Goal: Browse casually: Explore the website without a specific task or goal

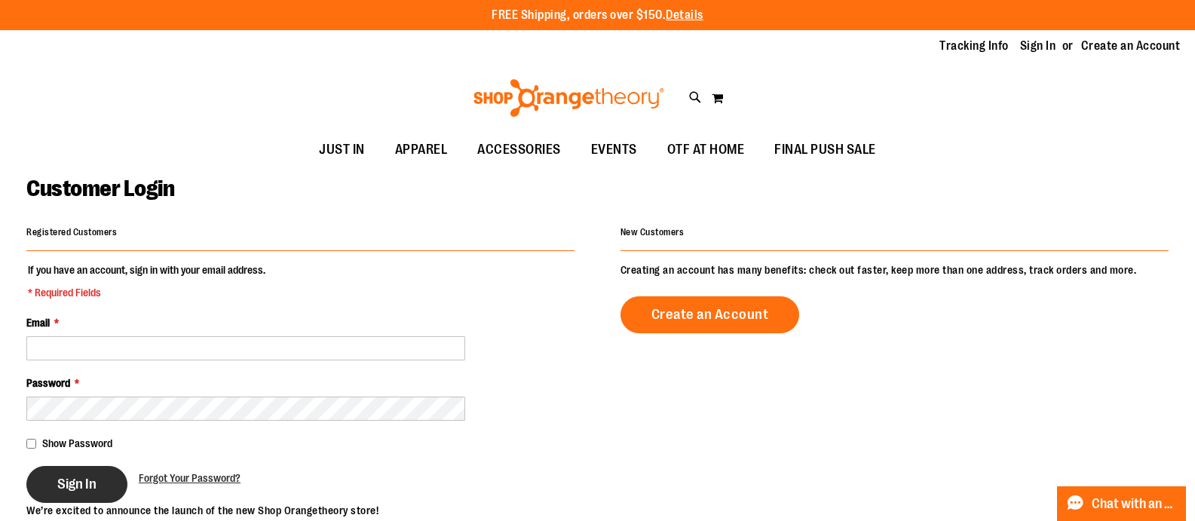
type input "**********"
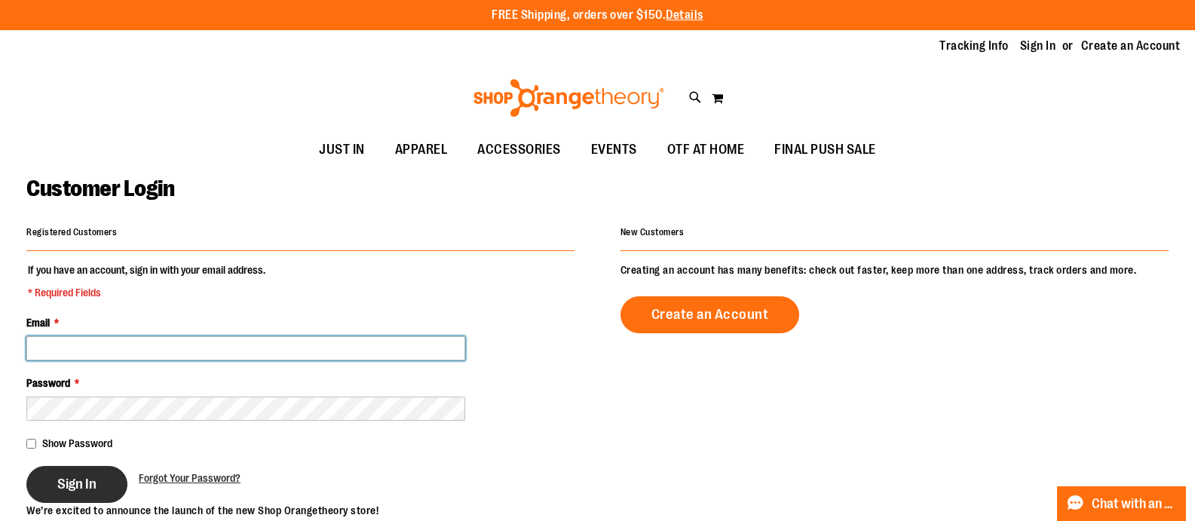
type input "**********"
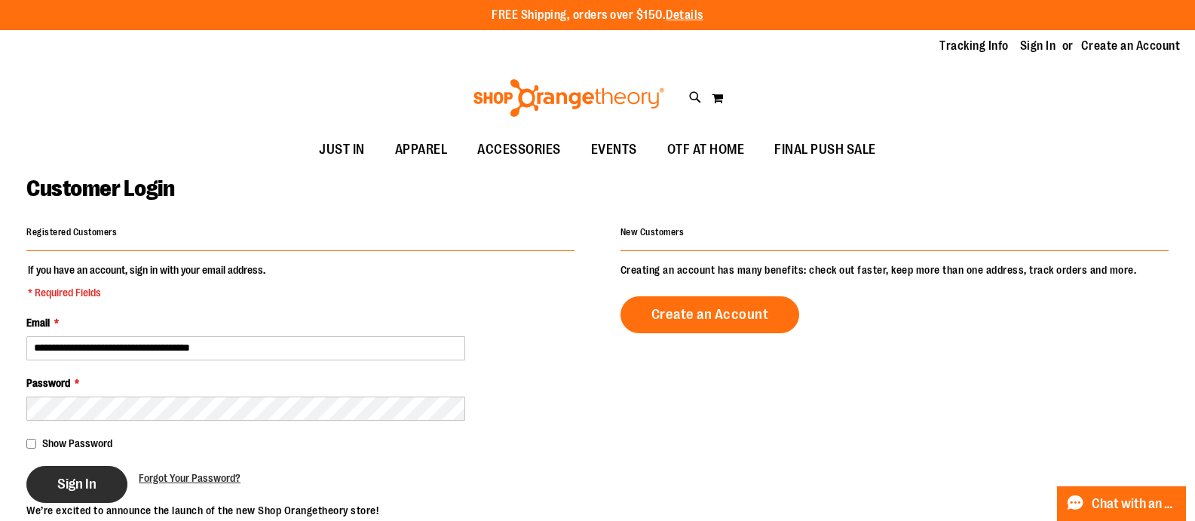
click at [77, 476] on span "Sign In" at bounding box center [76, 484] width 39 height 17
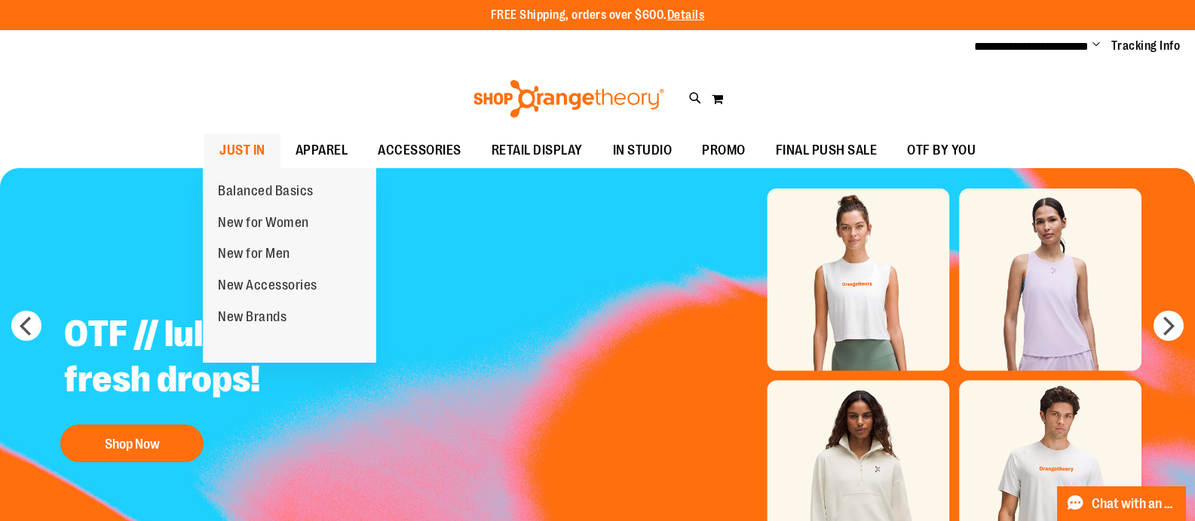
type input "**********"
click at [240, 154] on span "JUST IN" at bounding box center [242, 150] width 46 height 34
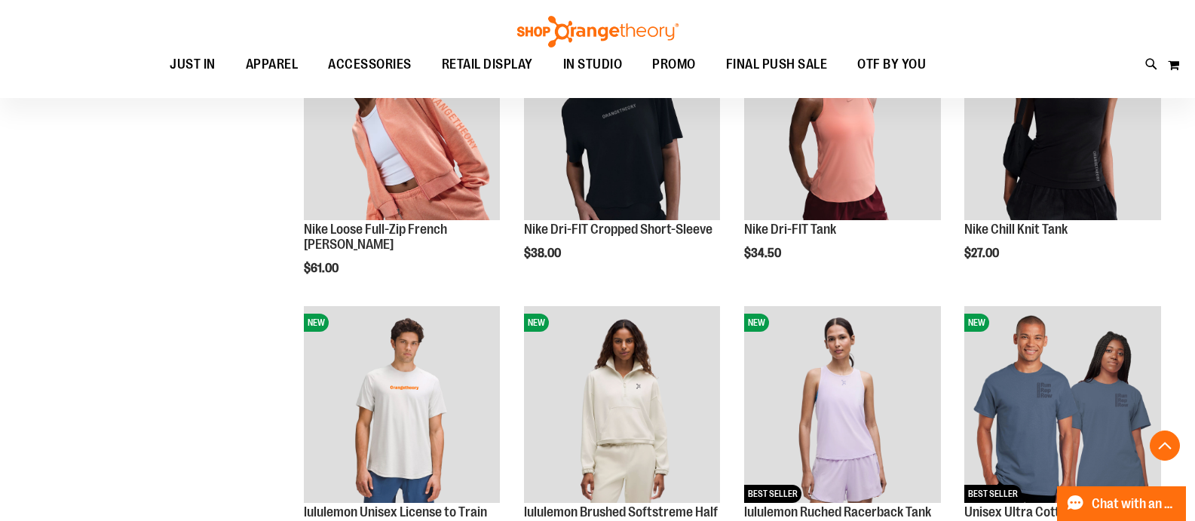
scroll to position [1206, 0]
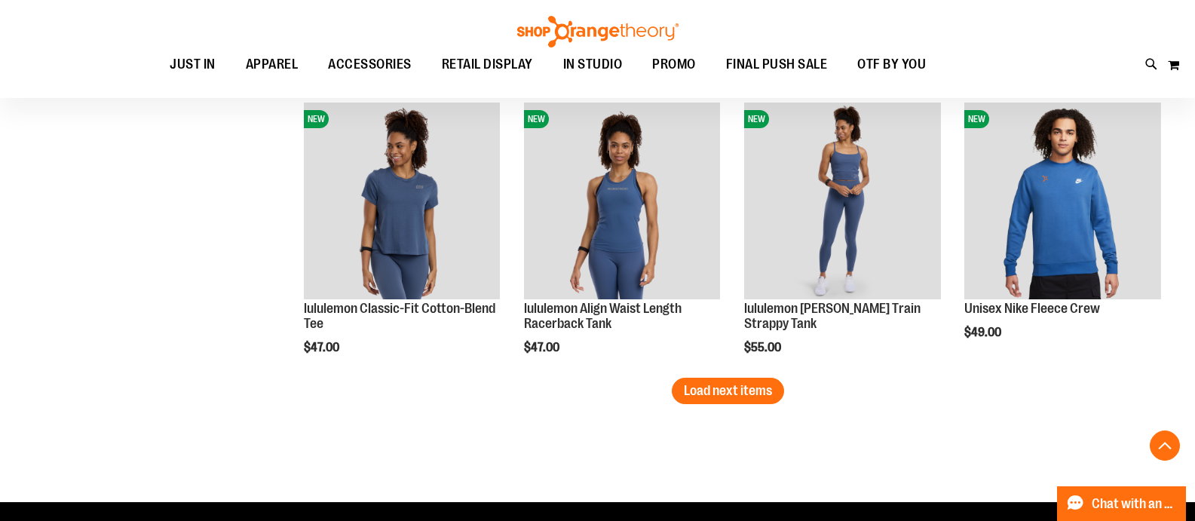
scroll to position [2487, 0]
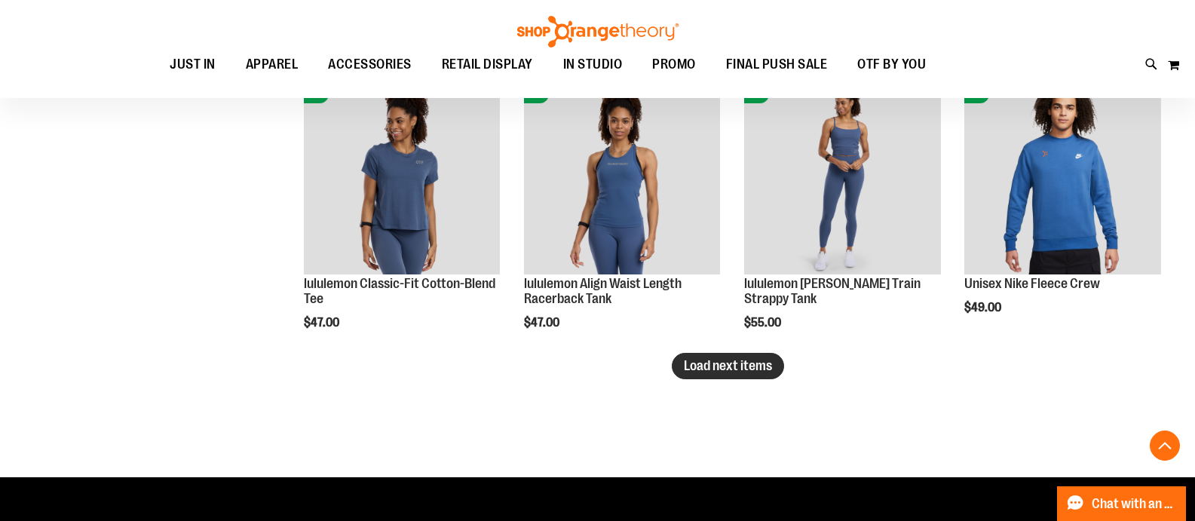
type input "**********"
click at [758, 375] on button "Load next items" at bounding box center [728, 366] width 112 height 26
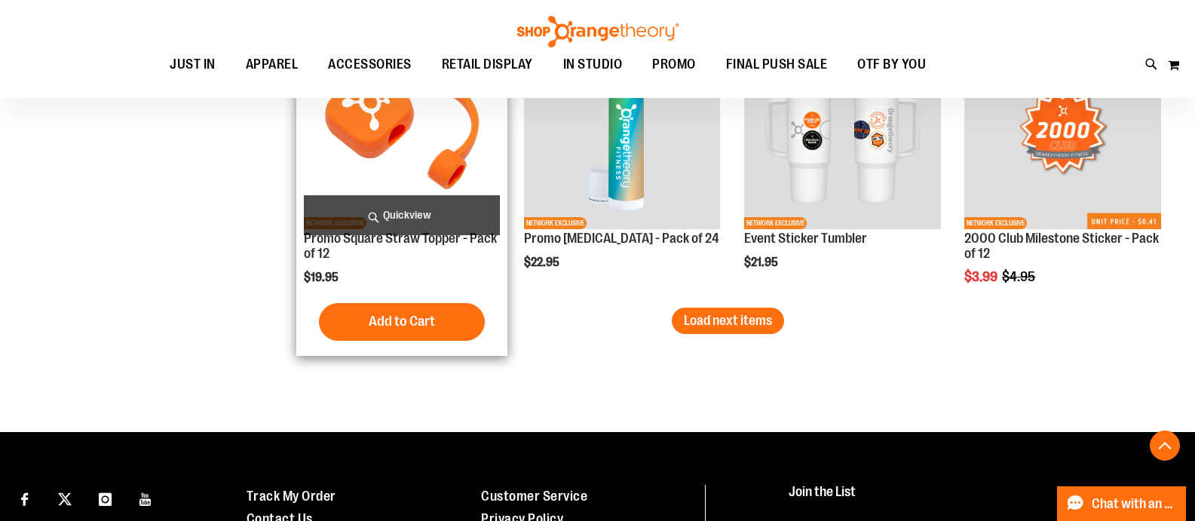
scroll to position [3392, 0]
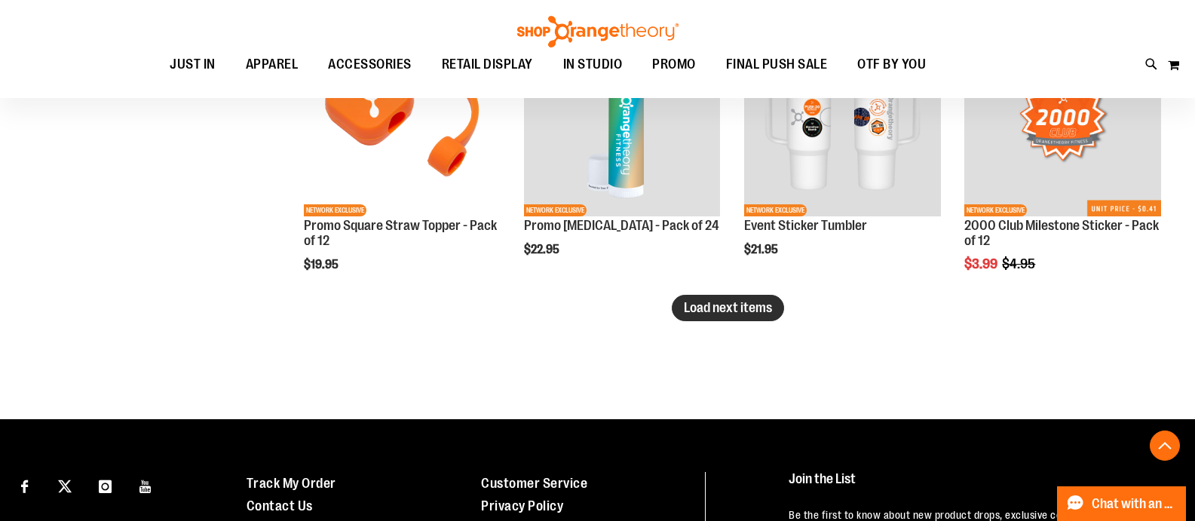
click at [737, 301] on span "Load next items" at bounding box center [728, 307] width 88 height 15
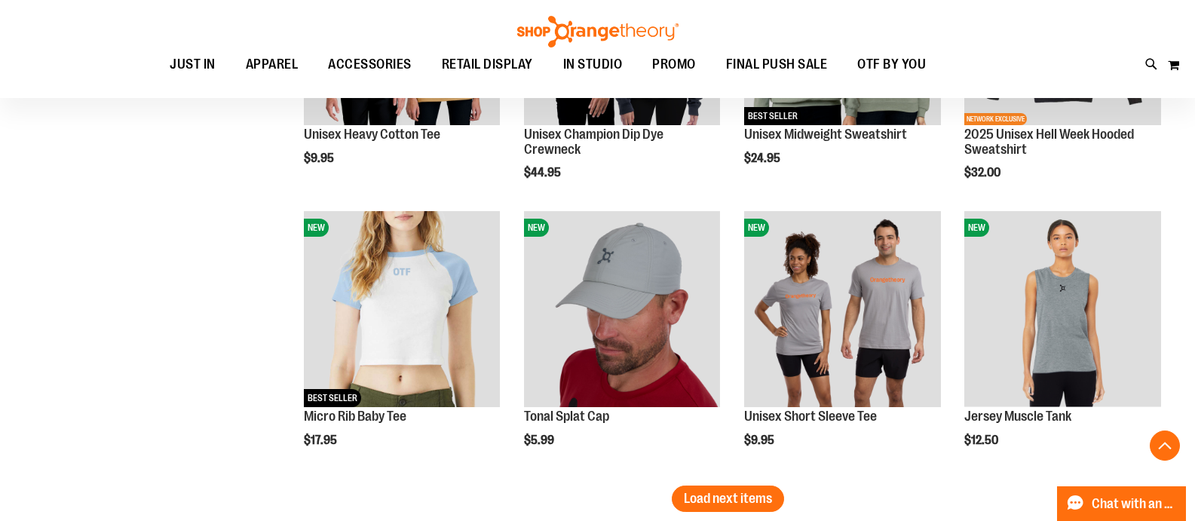
scroll to position [4071, 0]
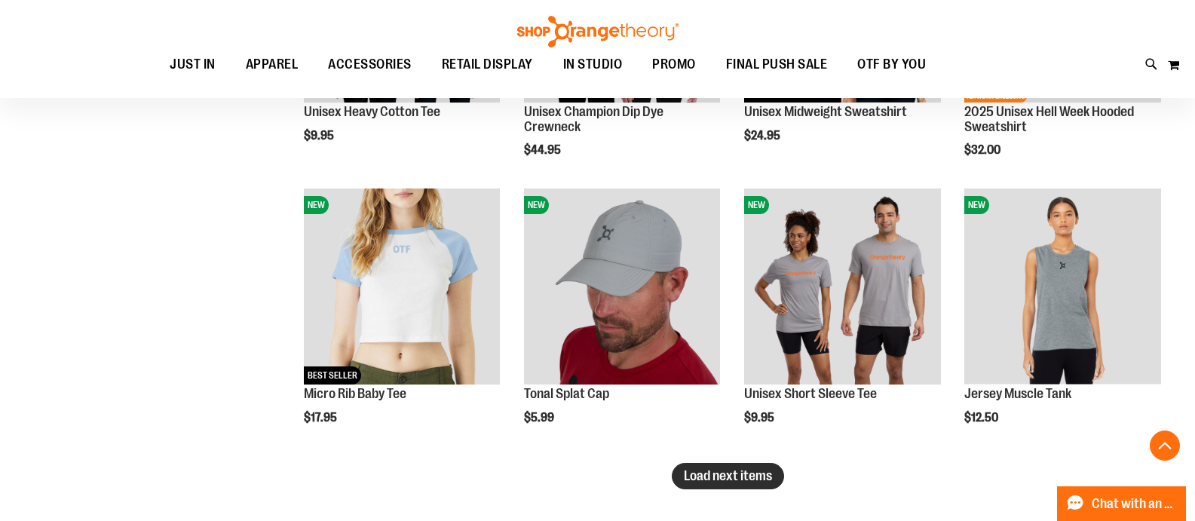
click at [756, 480] on span "Load next items" at bounding box center [728, 475] width 88 height 15
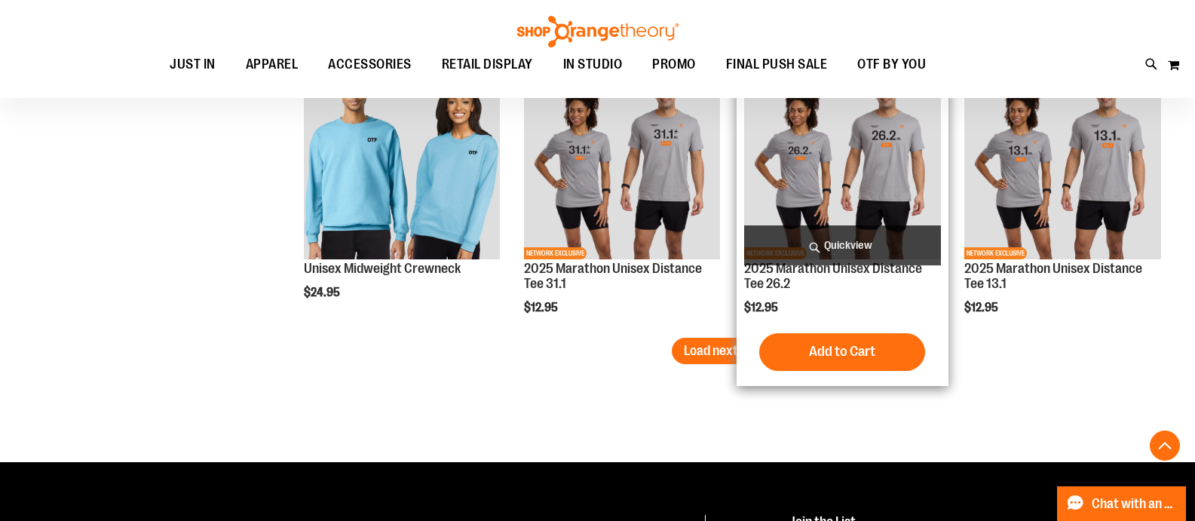
scroll to position [5126, 0]
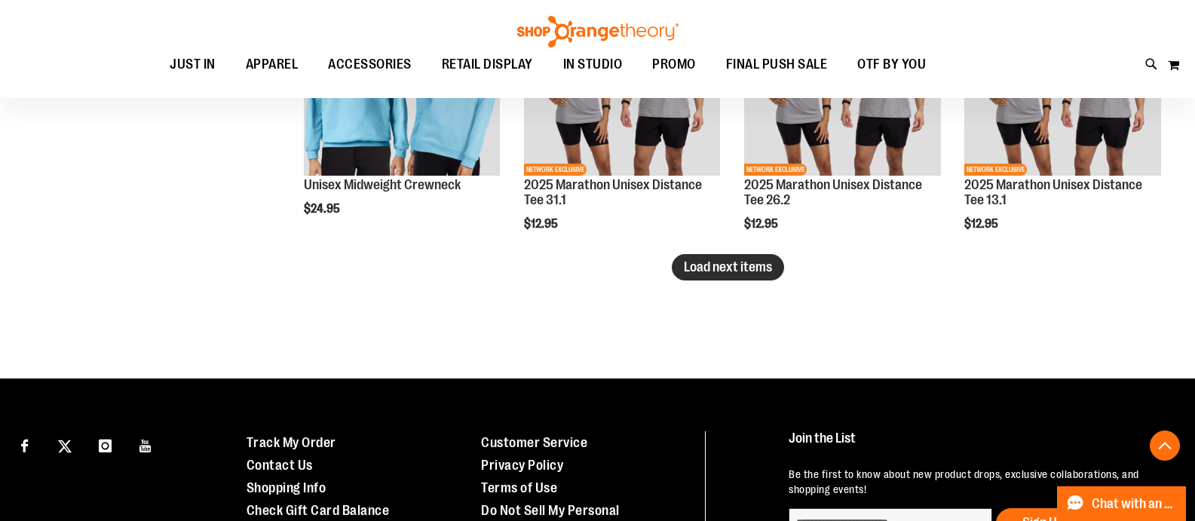
click at [730, 269] on span "Load next items" at bounding box center [728, 266] width 88 height 15
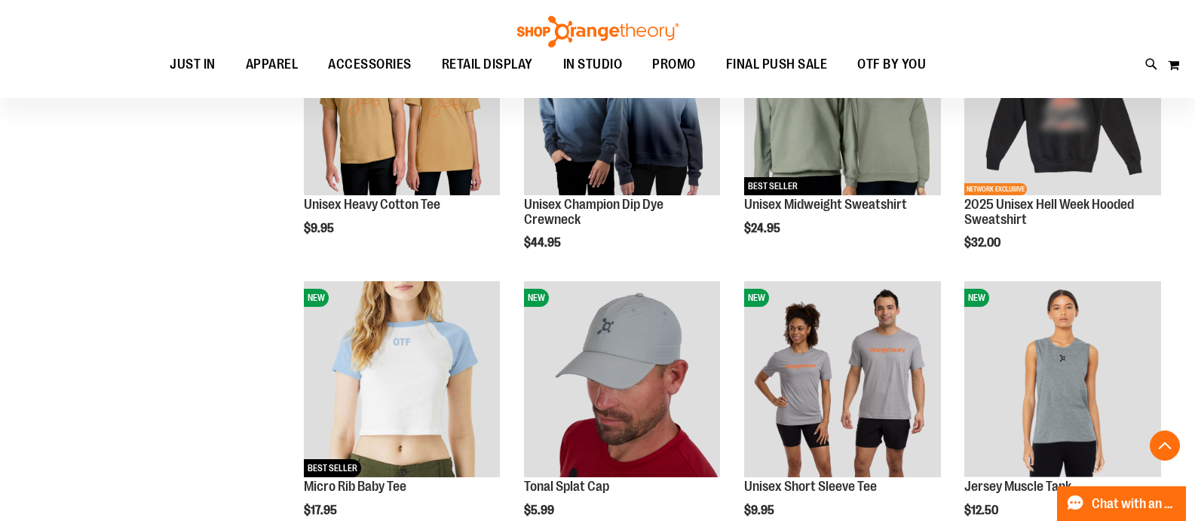
scroll to position [3920, 0]
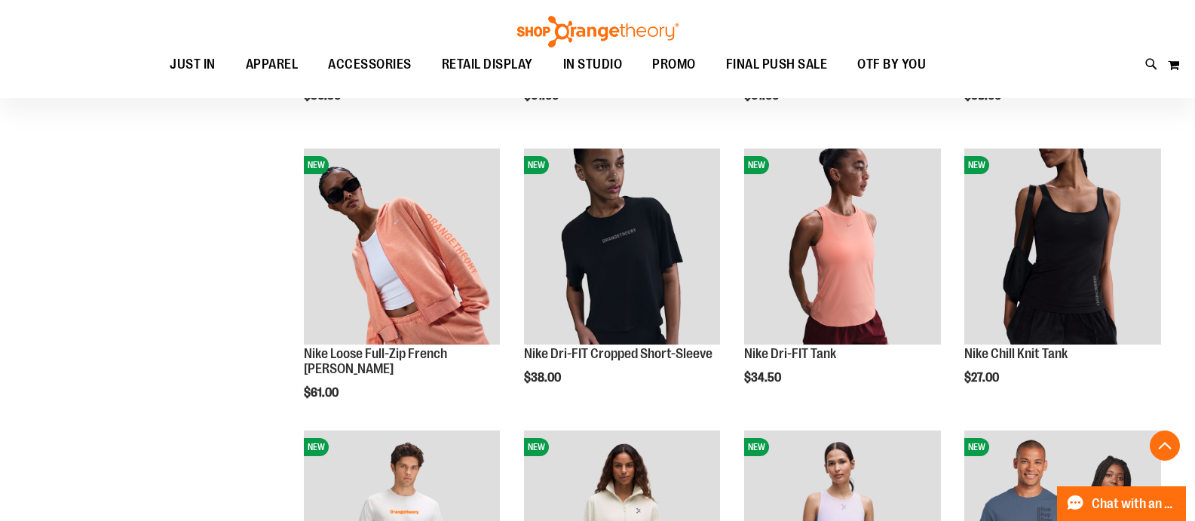
scroll to position [979, 0]
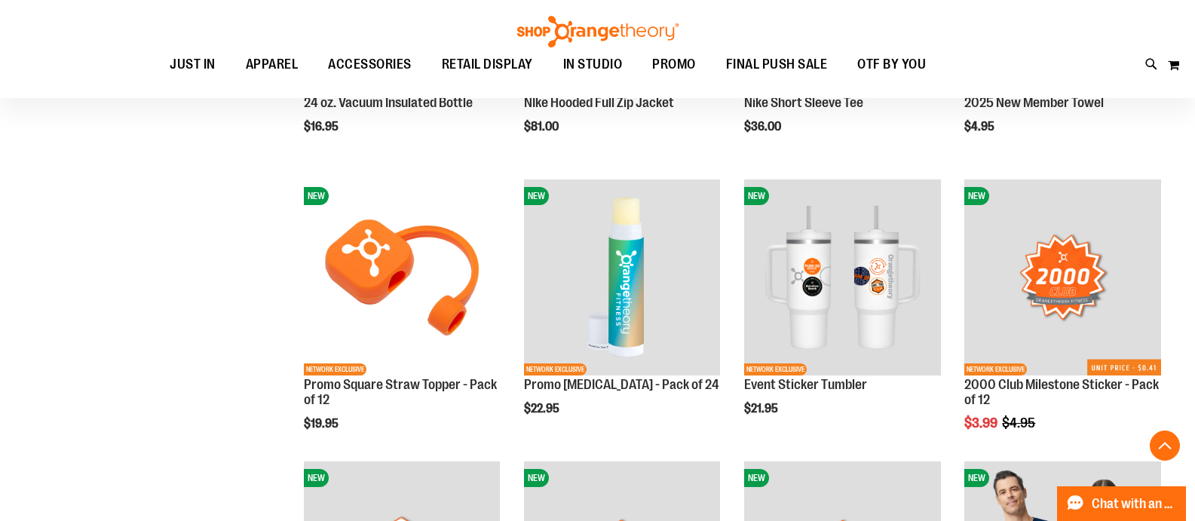
scroll to position [3317, 0]
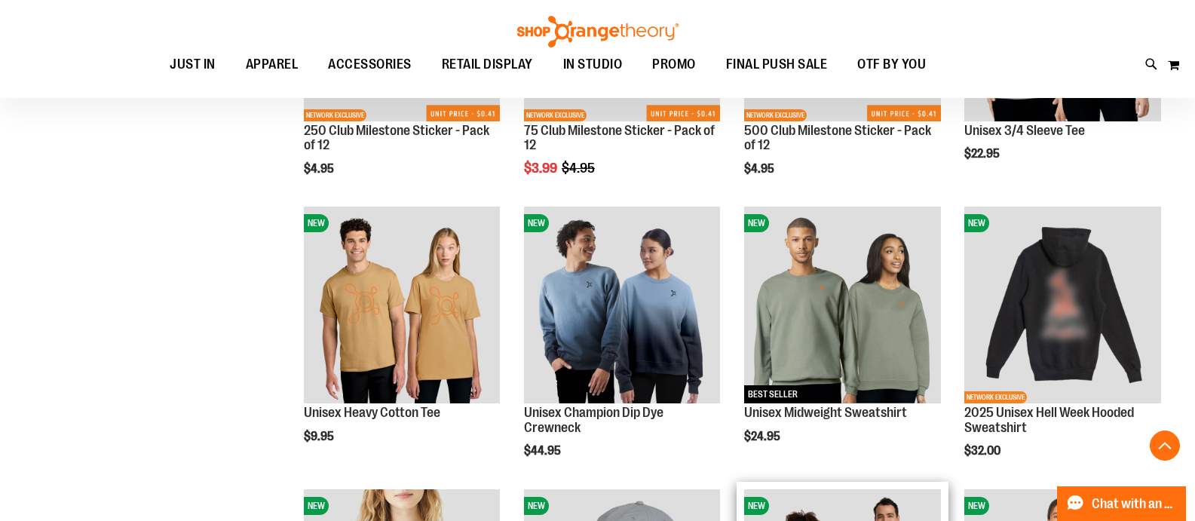
scroll to position [3769, 0]
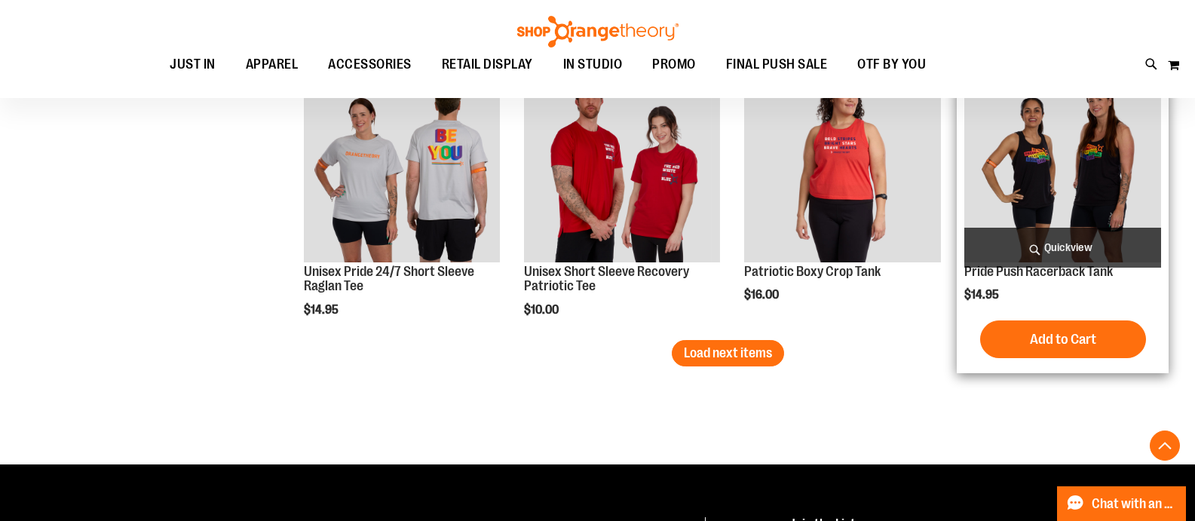
scroll to position [5955, 0]
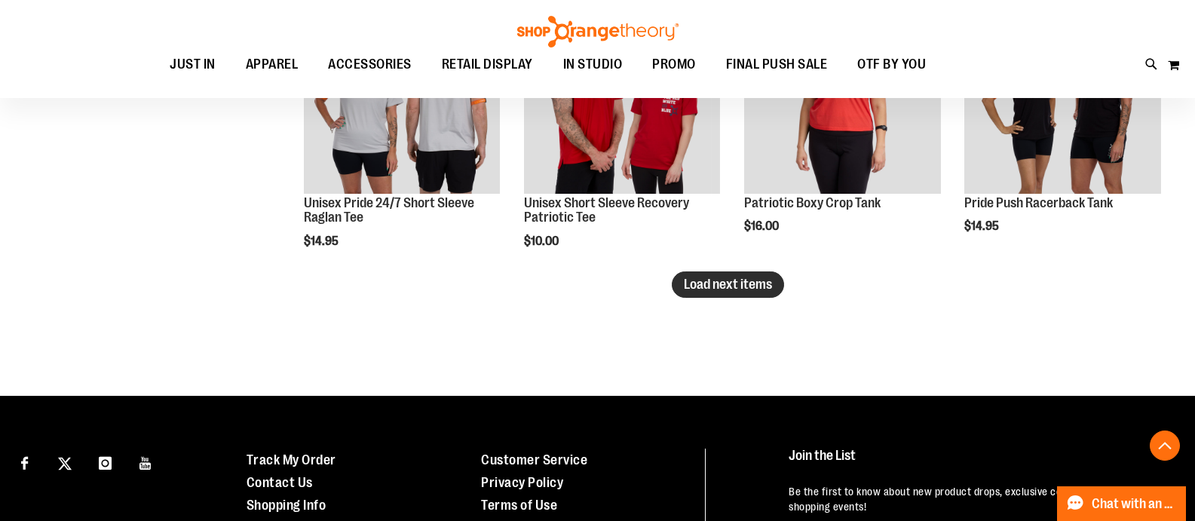
click at [753, 285] on span "Load next items" at bounding box center [728, 284] width 88 height 15
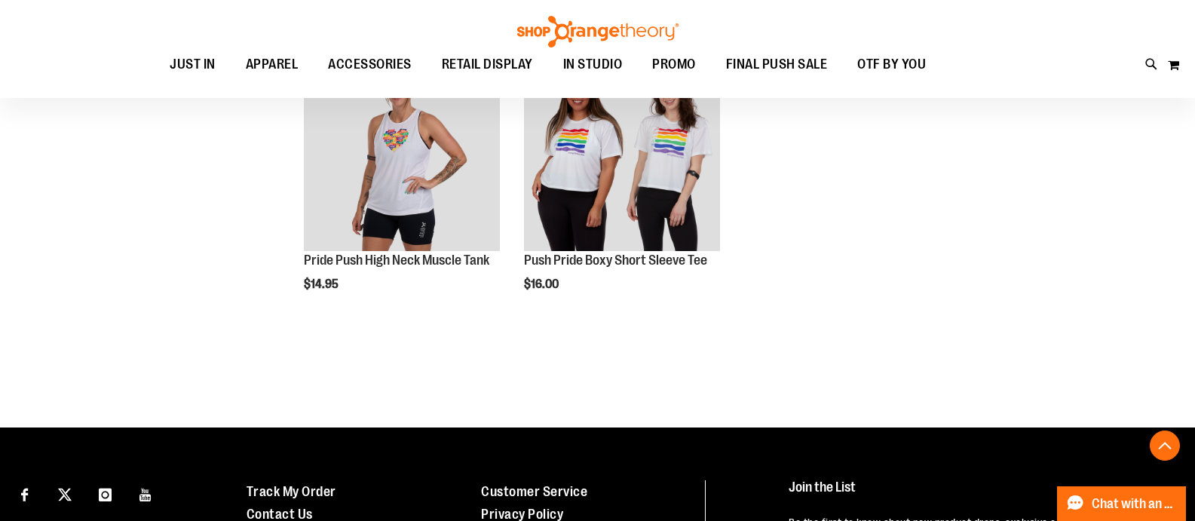
scroll to position [6106, 0]
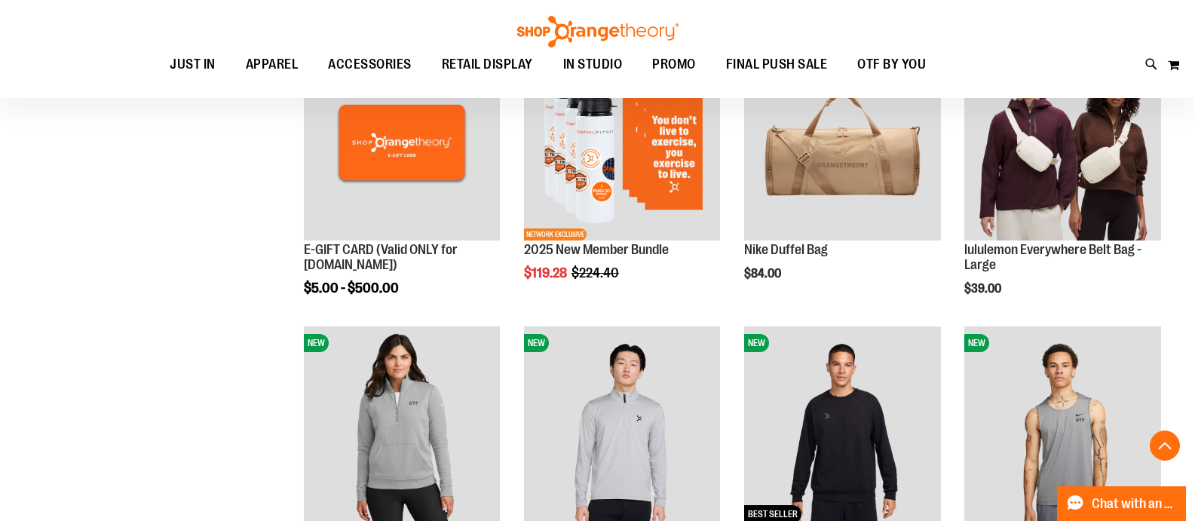
scroll to position [6106, 0]
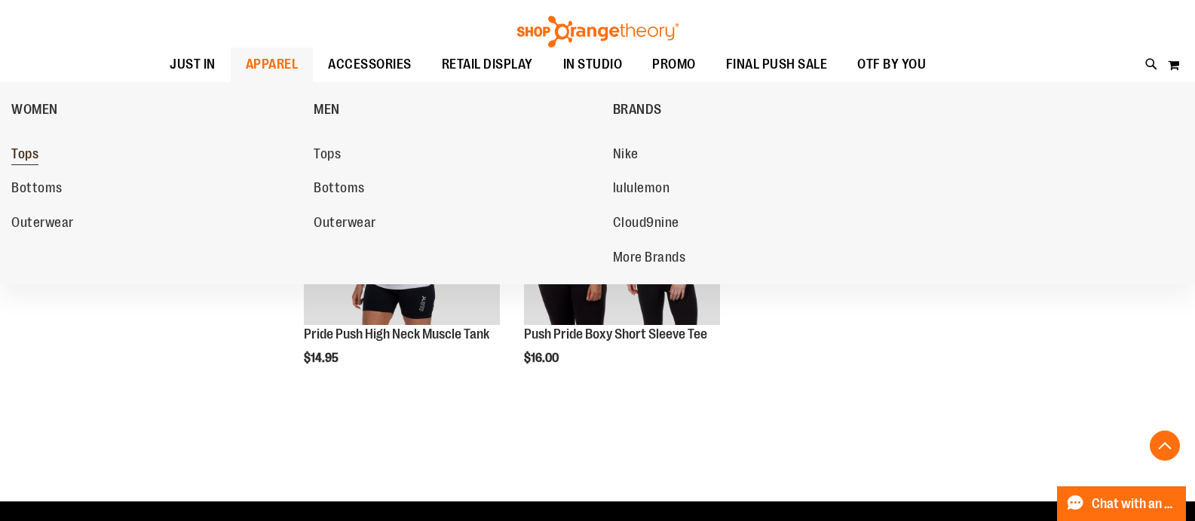
click at [44, 152] on link "Tops" at bounding box center [154, 154] width 287 height 27
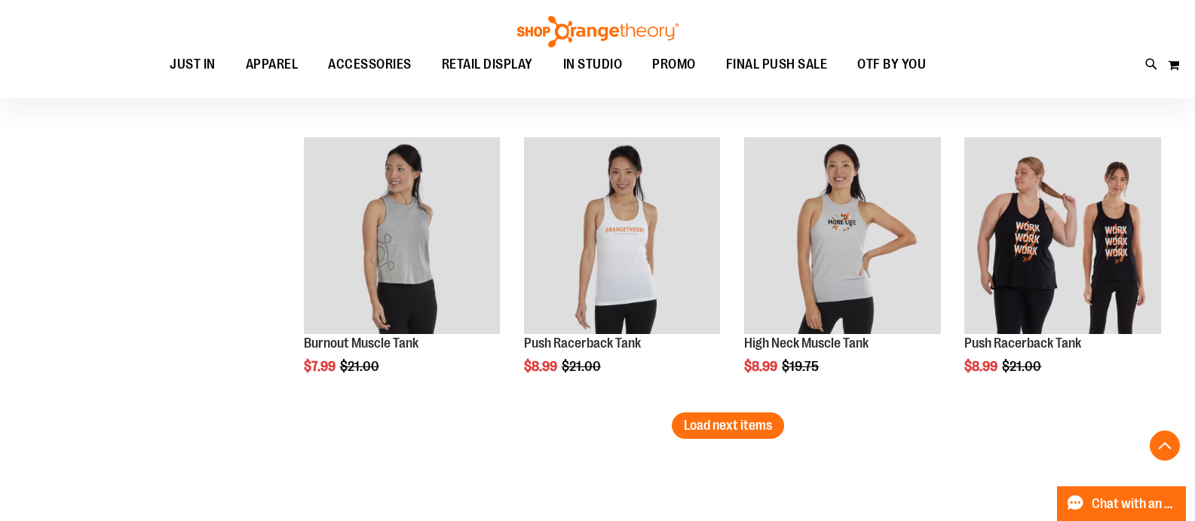
scroll to position [2396, 0]
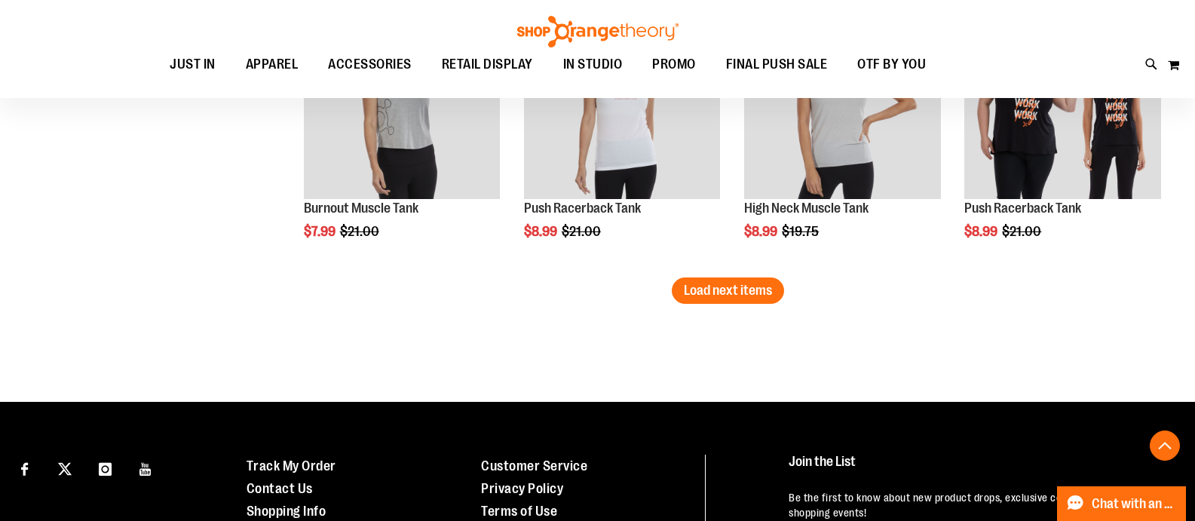
type input "**********"
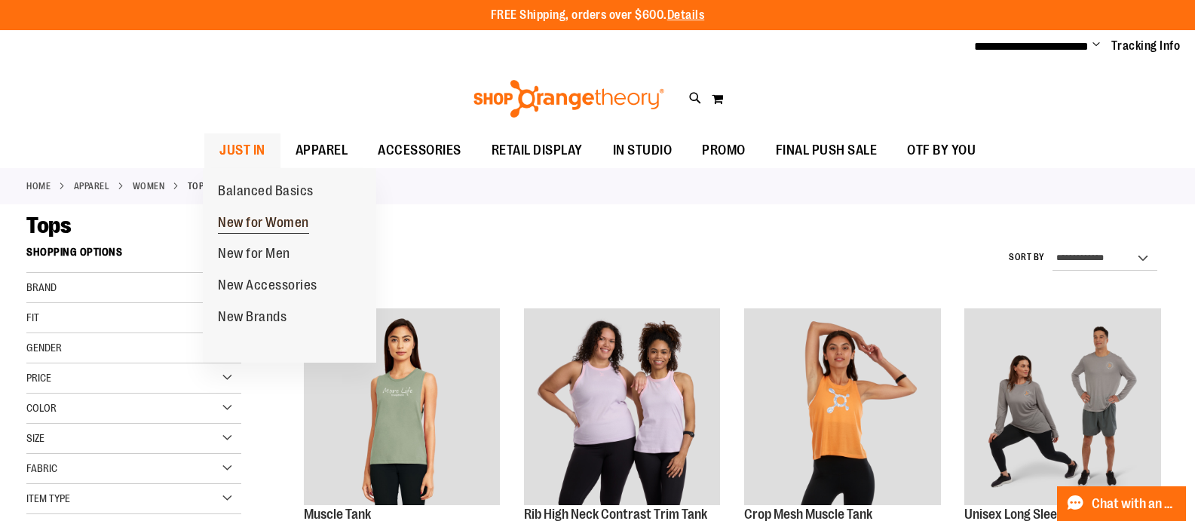
click at [245, 221] on span "New for Women" at bounding box center [263, 224] width 91 height 19
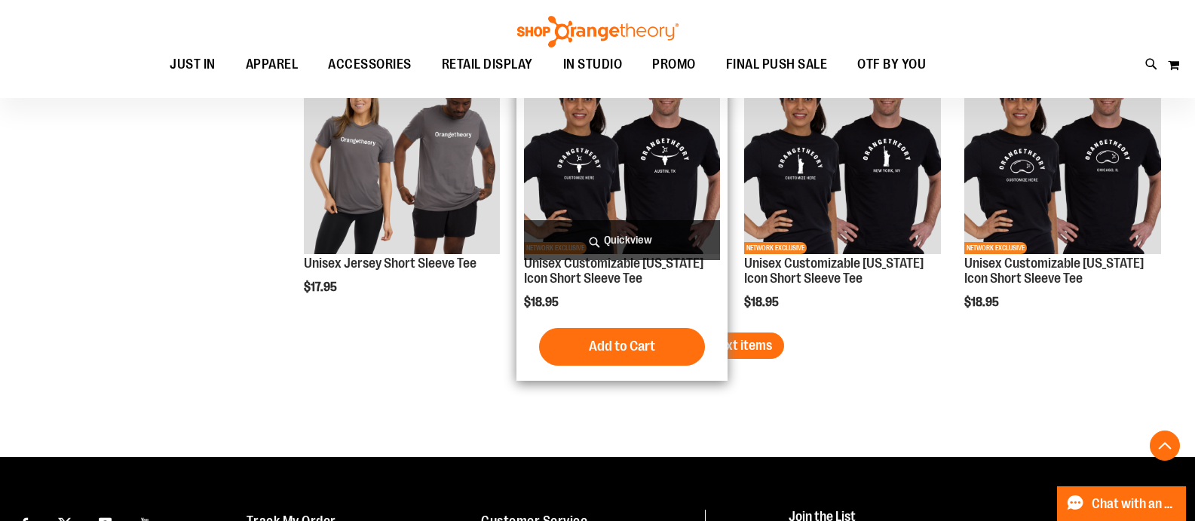
scroll to position [2487, 0]
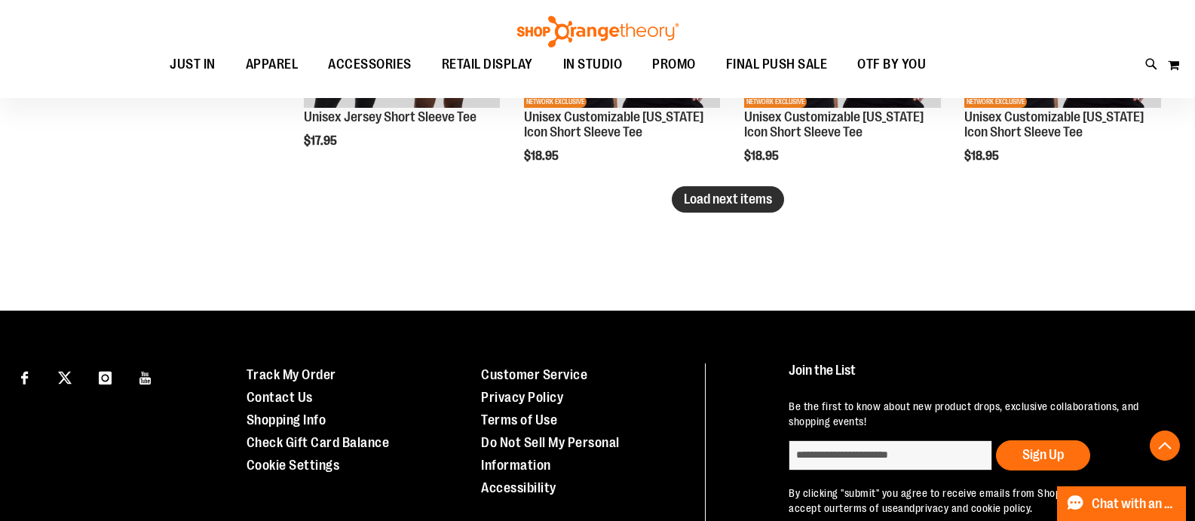
type input "**********"
click at [750, 196] on span "Load next items" at bounding box center [728, 199] width 88 height 15
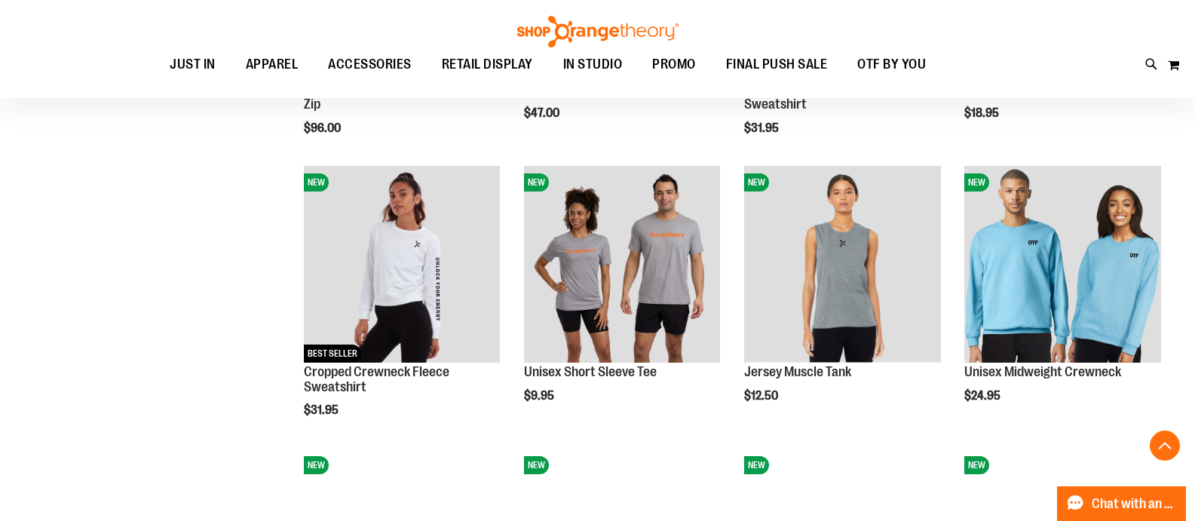
scroll to position [1281, 0]
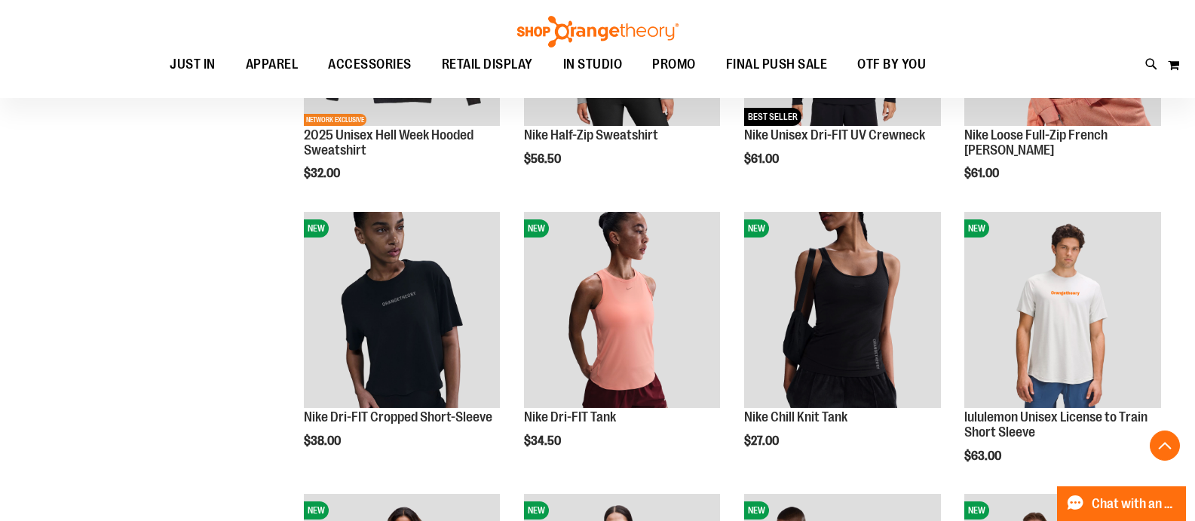
scroll to position [753, 0]
